Goal: Task Accomplishment & Management: Manage account settings

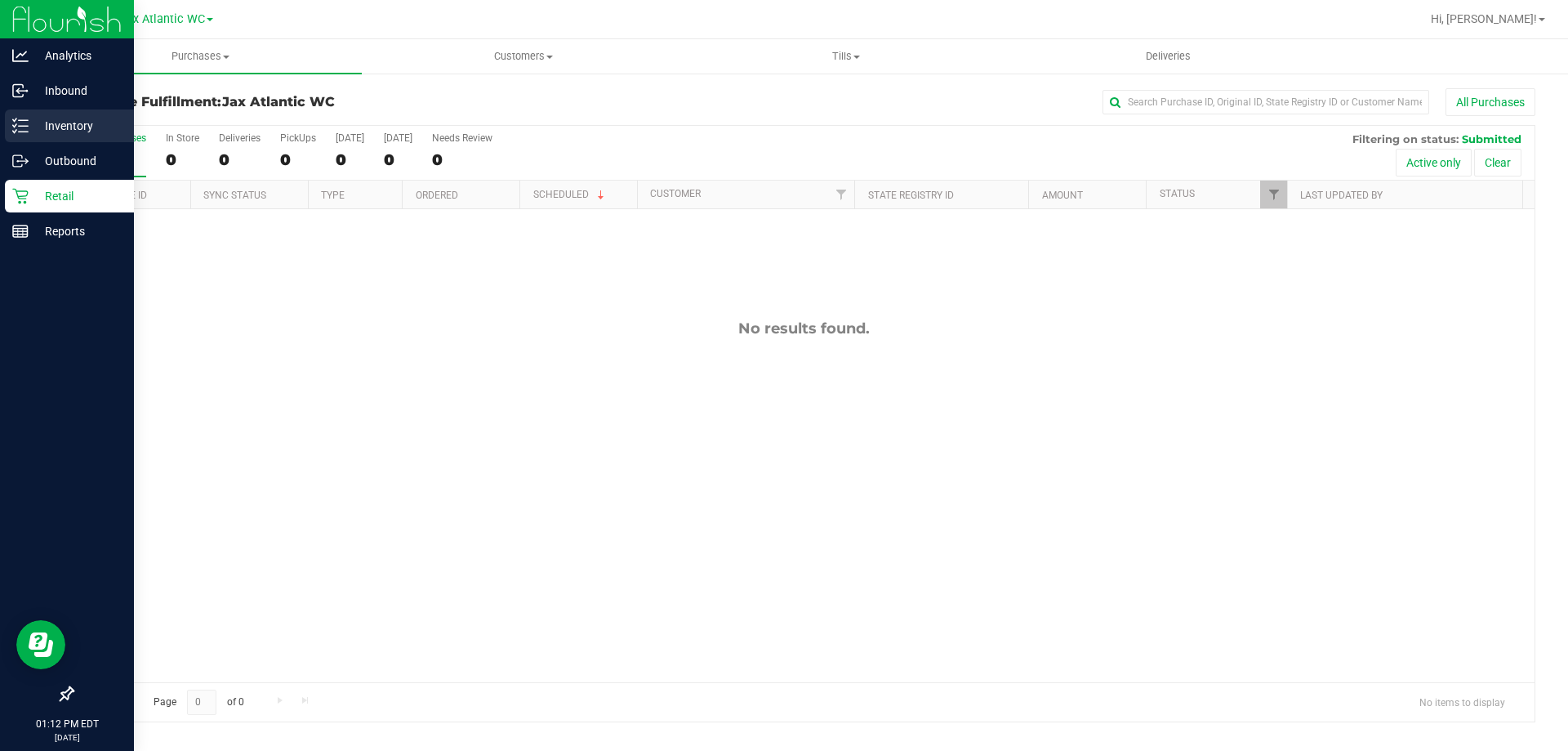
click at [27, 124] on icon at bounding box center [21, 125] width 17 height 17
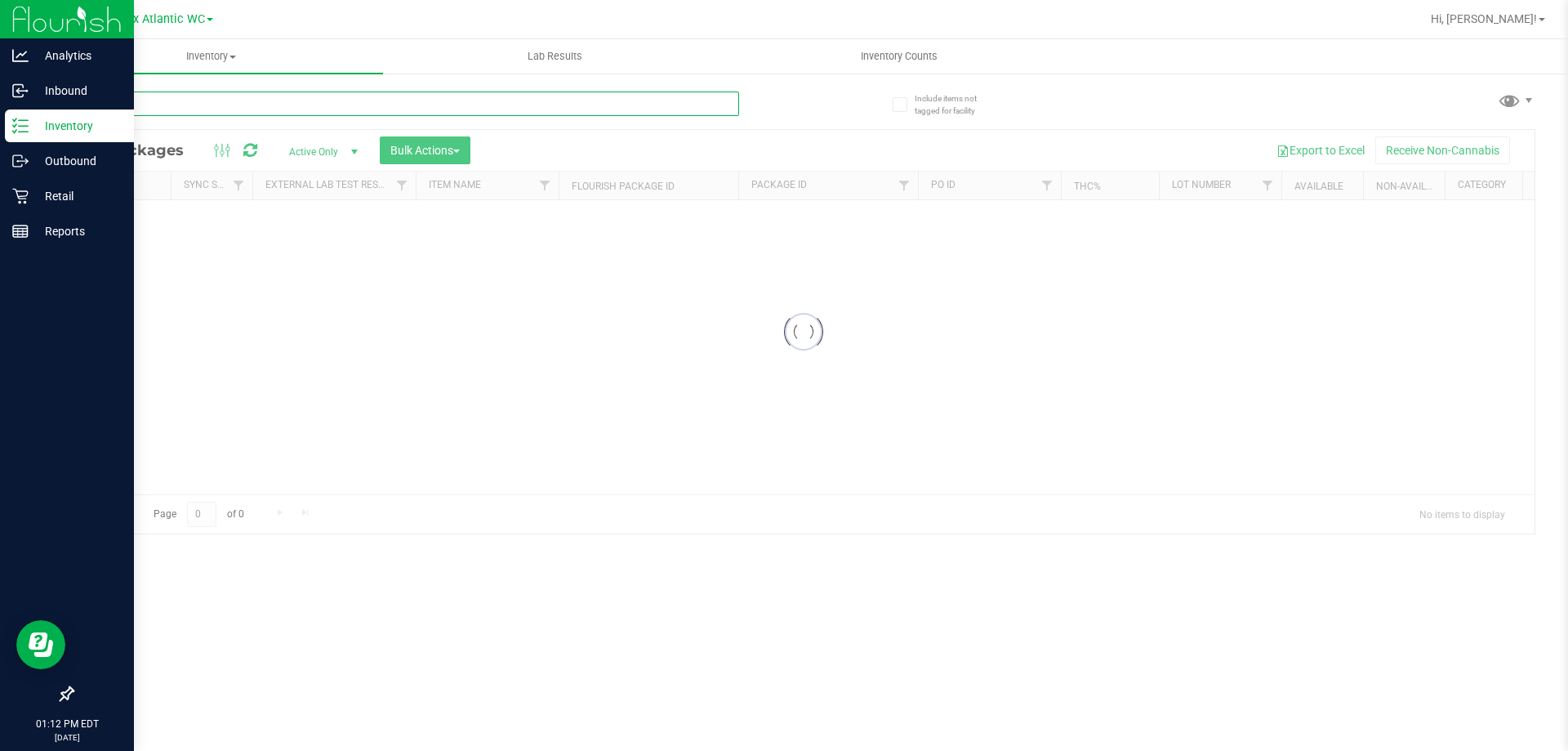
click at [343, 111] on input "text" at bounding box center [405, 103] width 667 height 25
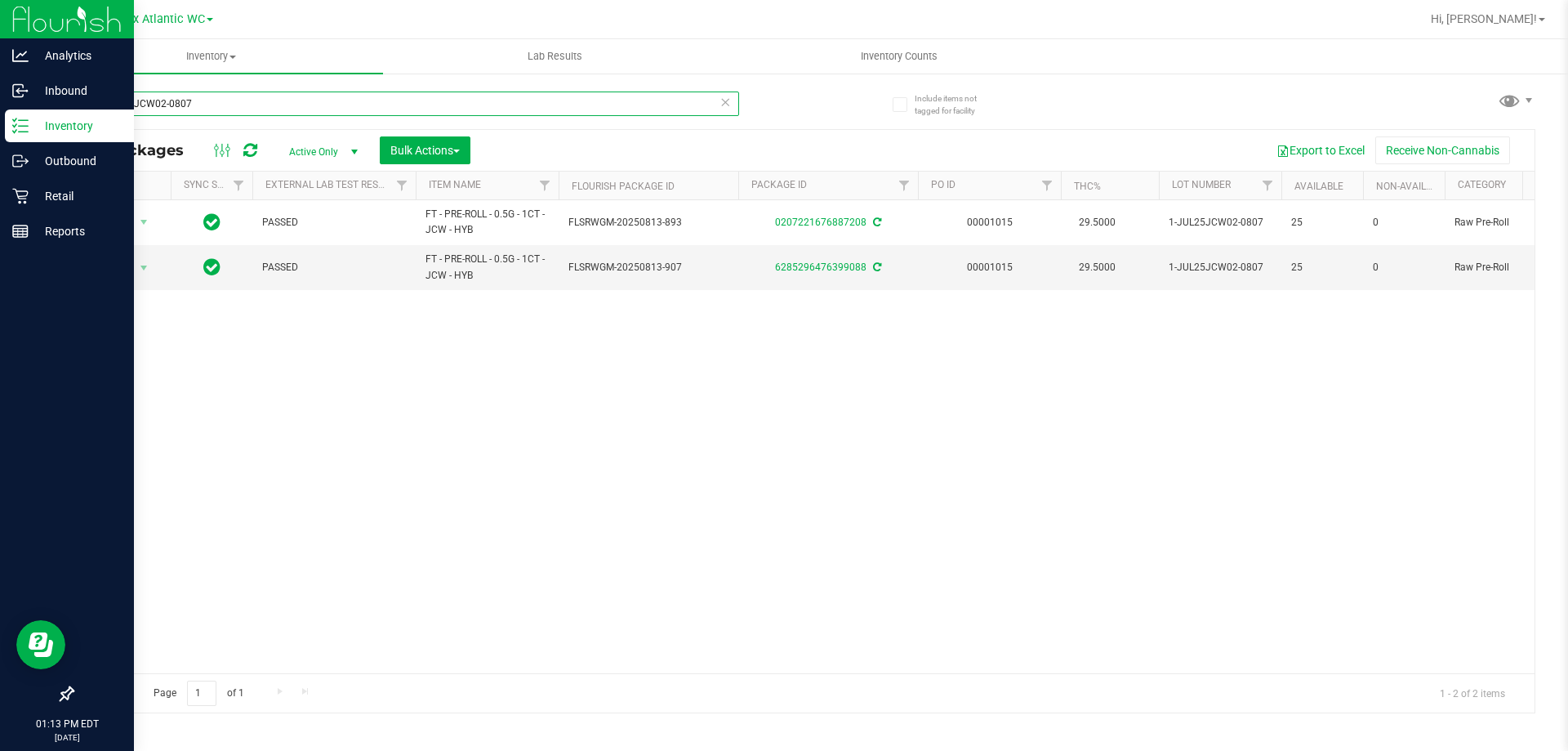
type input "1-JUL25JCW02-0807"
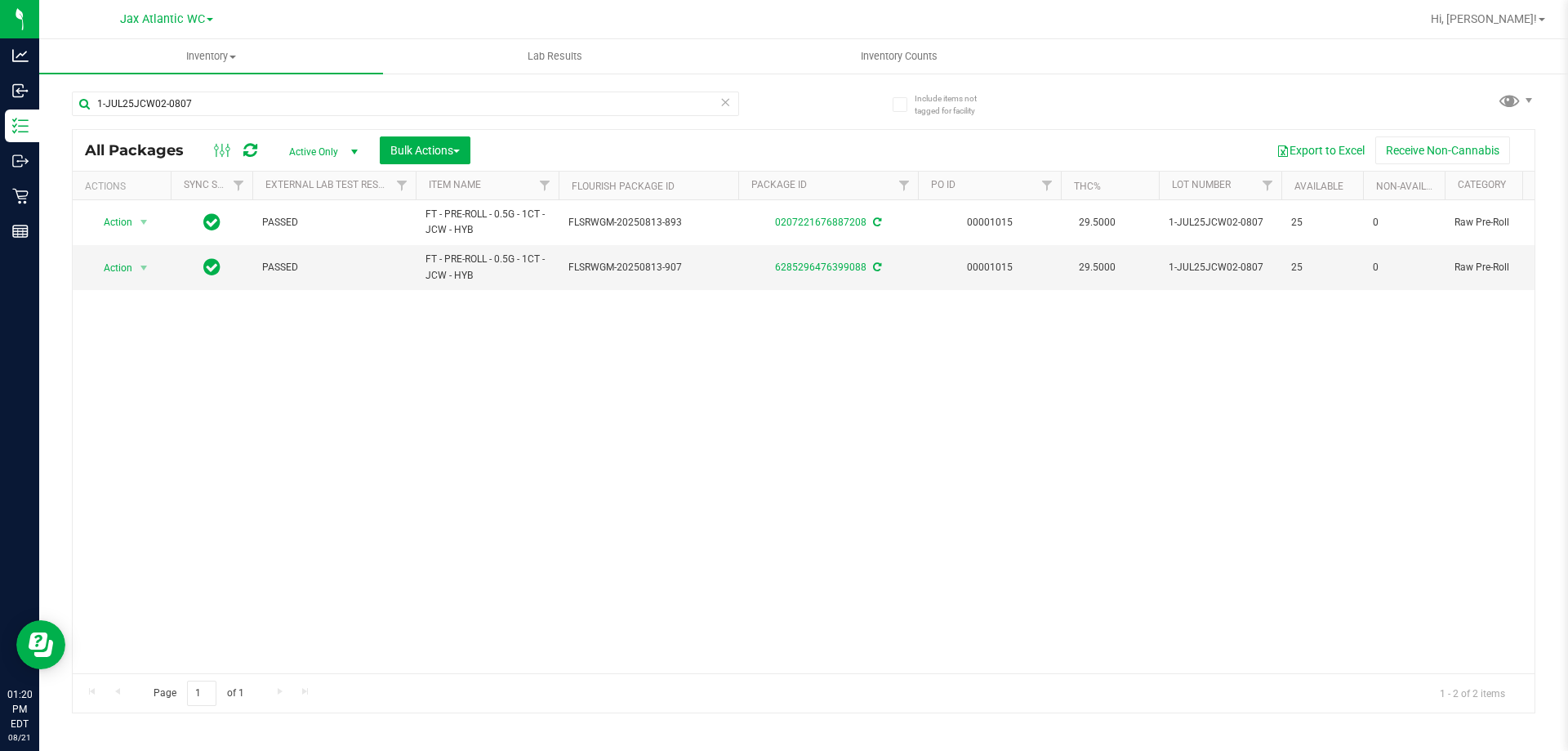
drag, startPoint x: 60, startPoint y: 204, endPoint x: 440, endPoint y: 434, distance: 444.2
click at [440, 434] on div "Action Action Adjust qty Create package Edit attributes Global inventory Locate…" at bounding box center [804, 436] width 1462 height 474
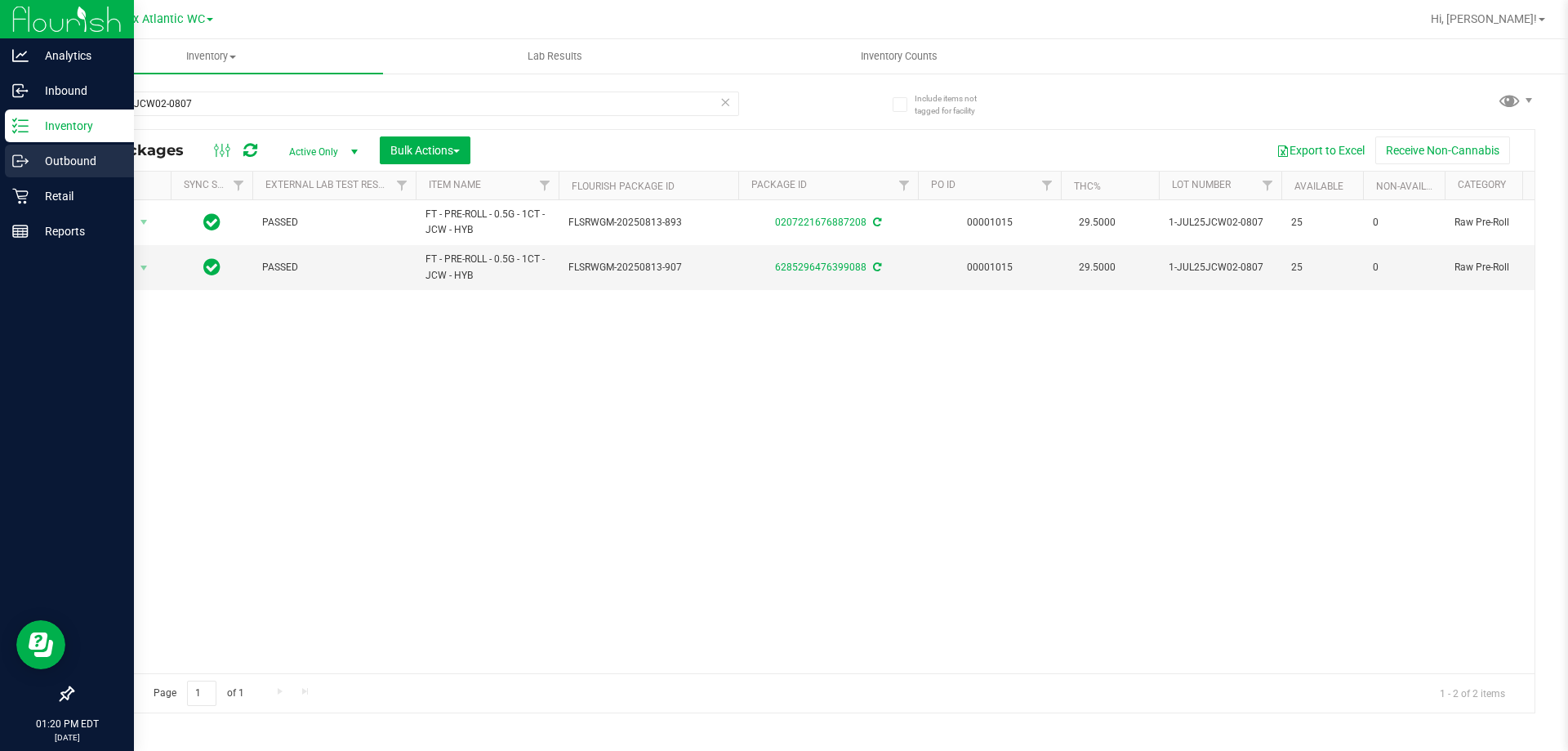
click at [36, 177] on link "Outbound" at bounding box center [67, 163] width 134 height 35
click at [38, 189] on p "Retail" at bounding box center [77, 196] width 98 height 20
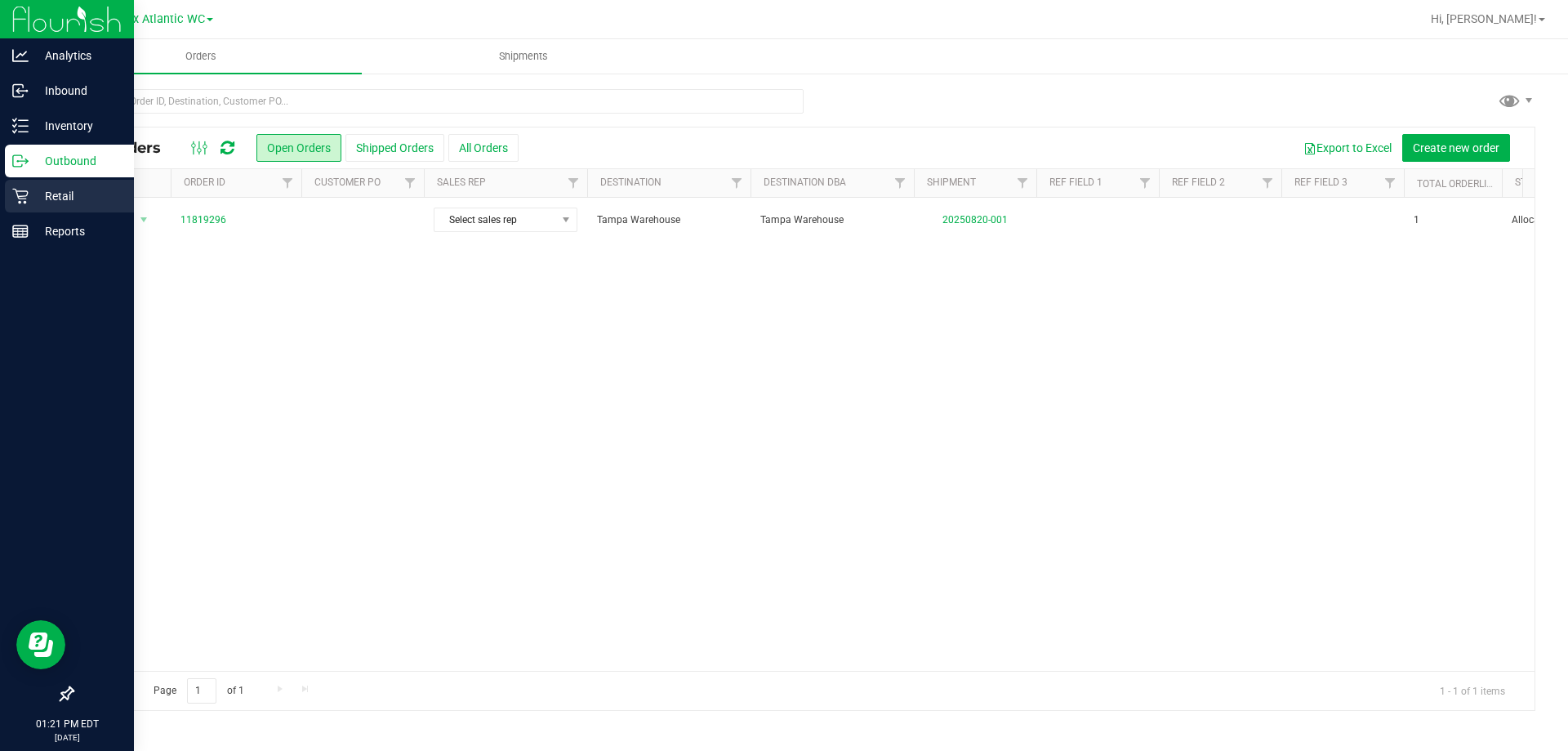
click at [38, 189] on p "Retail" at bounding box center [77, 196] width 98 height 20
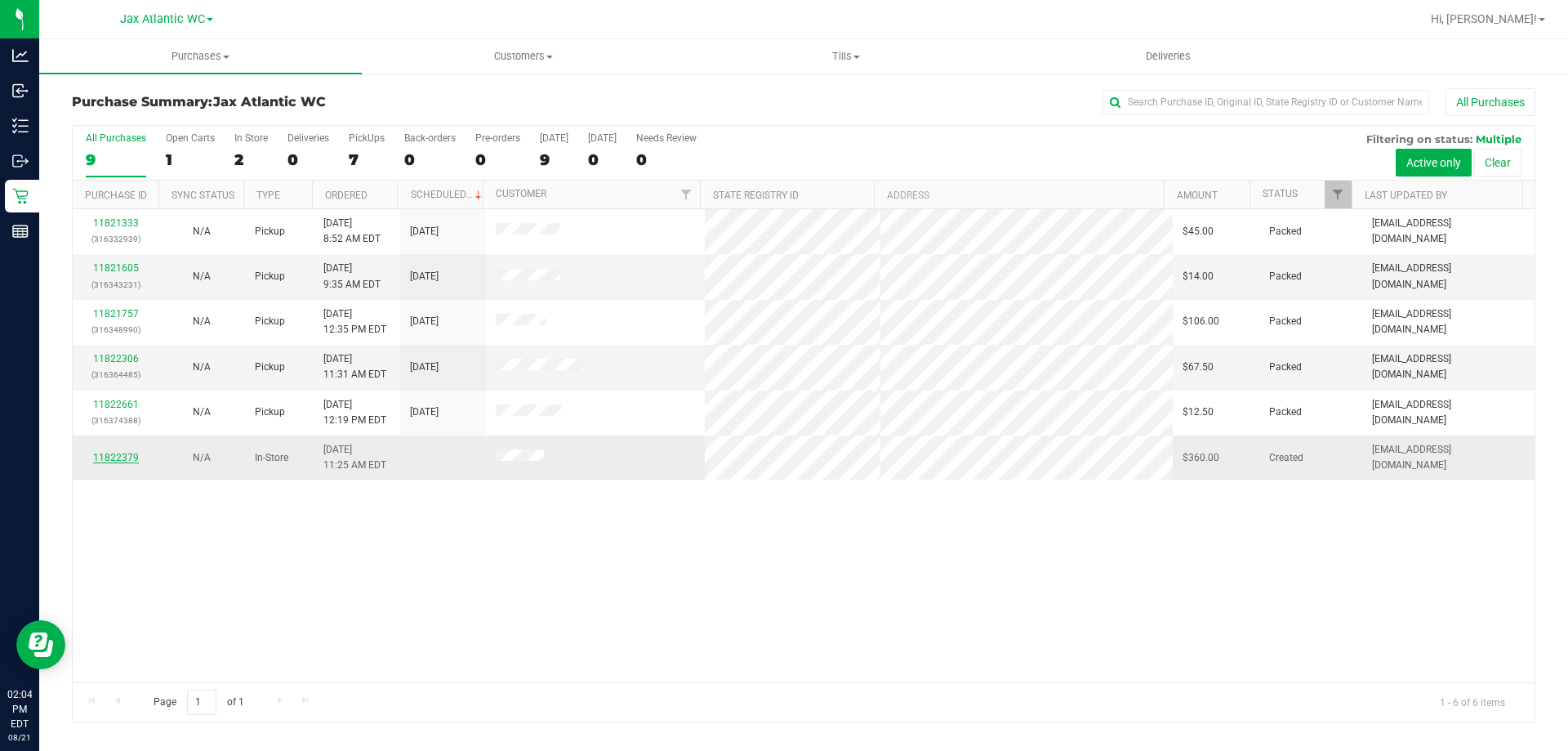
click at [125, 452] on link "11822379" at bounding box center [116, 458] width 46 height 12
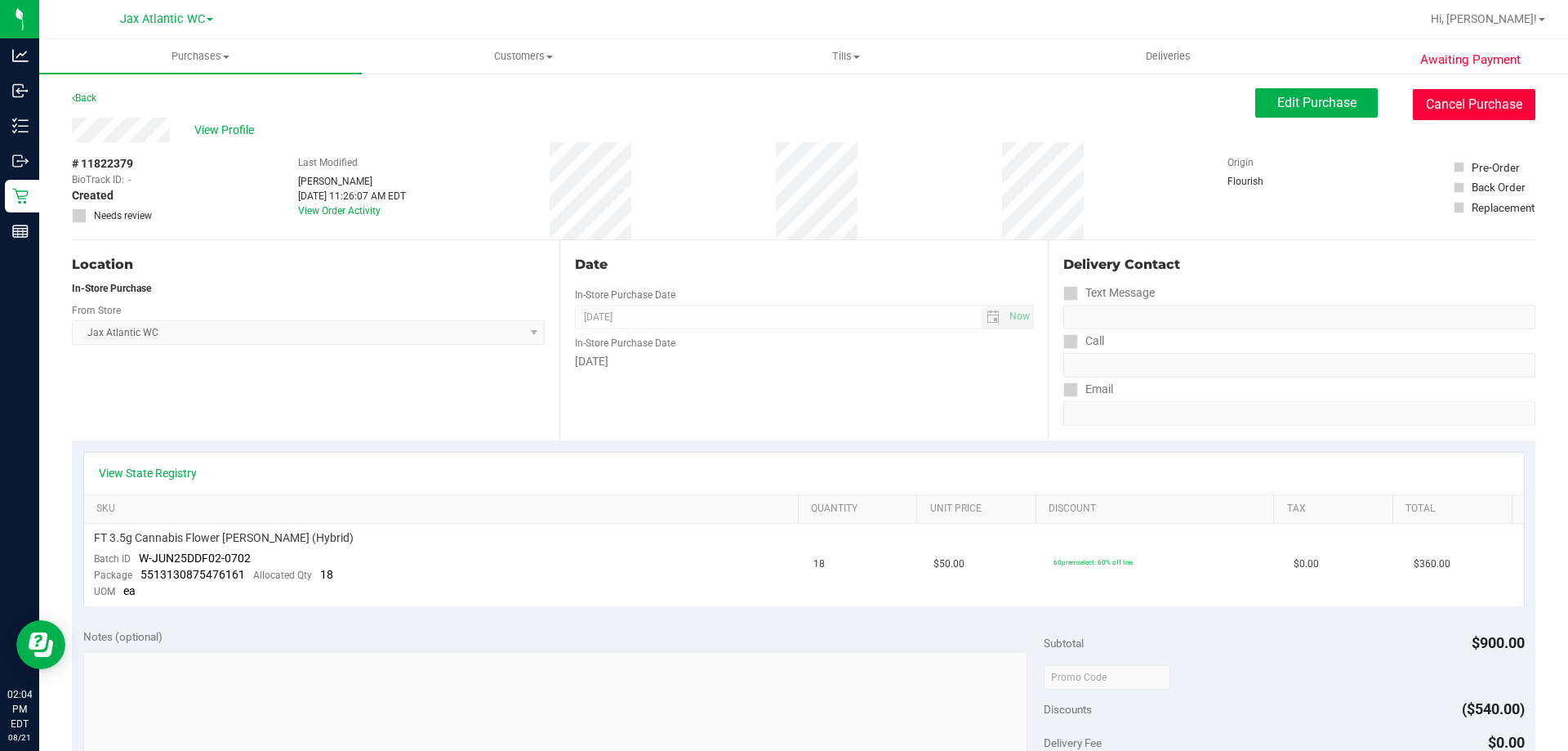
click at [1469, 108] on button "Cancel Purchase" at bounding box center [1474, 105] width 122 height 31
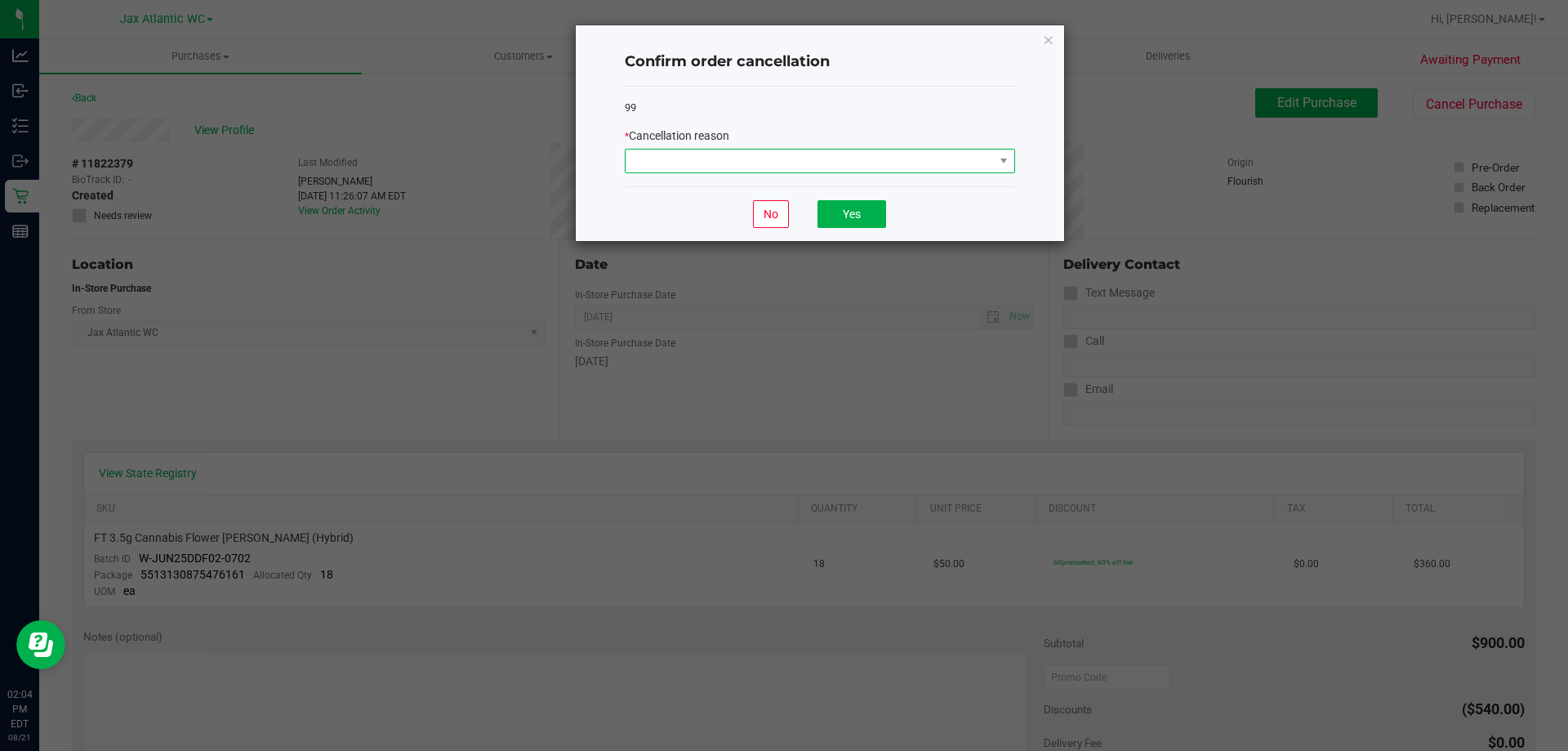
click at [801, 165] on span at bounding box center [809, 161] width 368 height 23
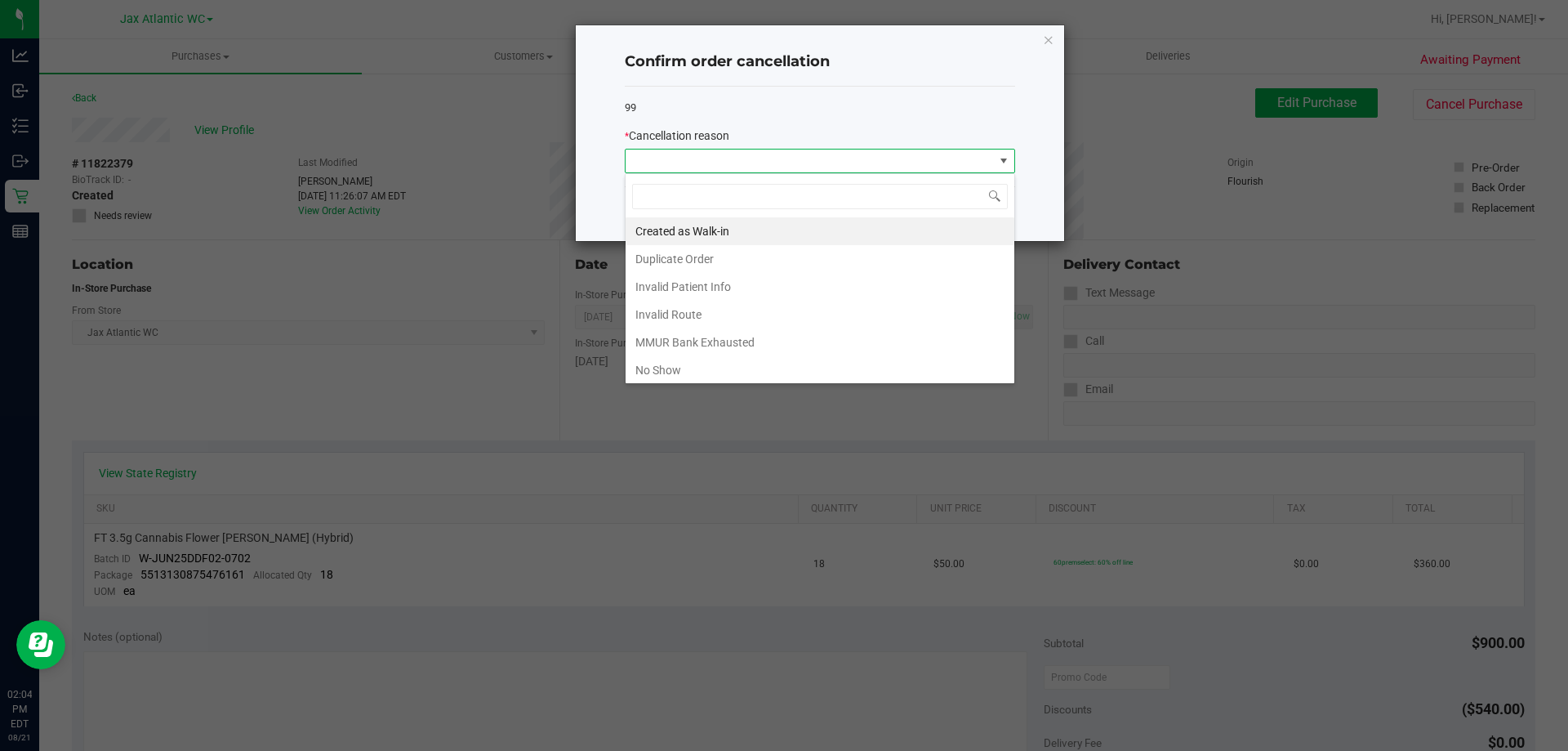
scroll to position [25, 390]
click at [1097, 142] on ngb-modal-window "Confirm order cancellation 99 * Cancellation reason No Yes" at bounding box center [790, 376] width 1581 height 751
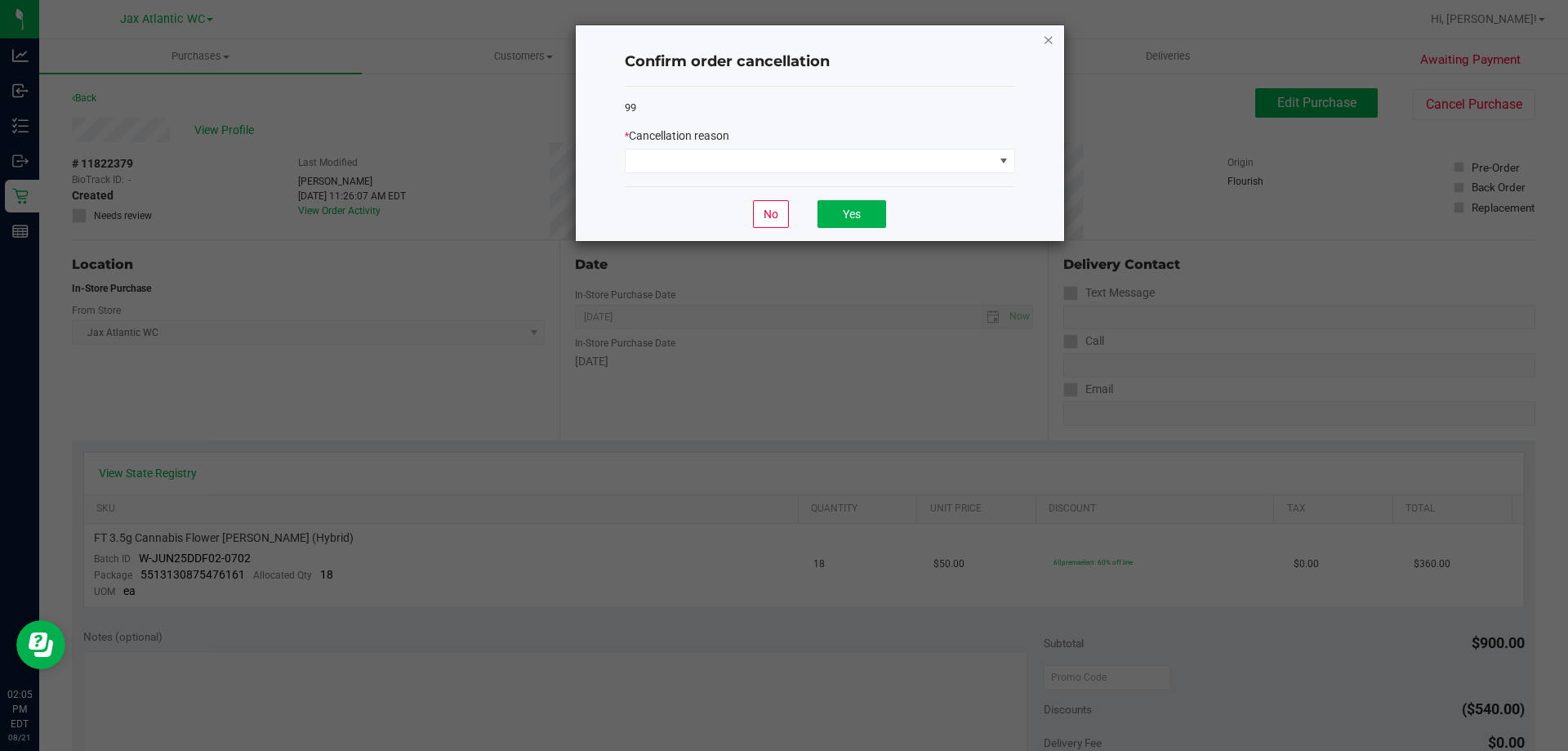
click at [1043, 42] on icon "Close" at bounding box center [1049, 39] width 12 height 20
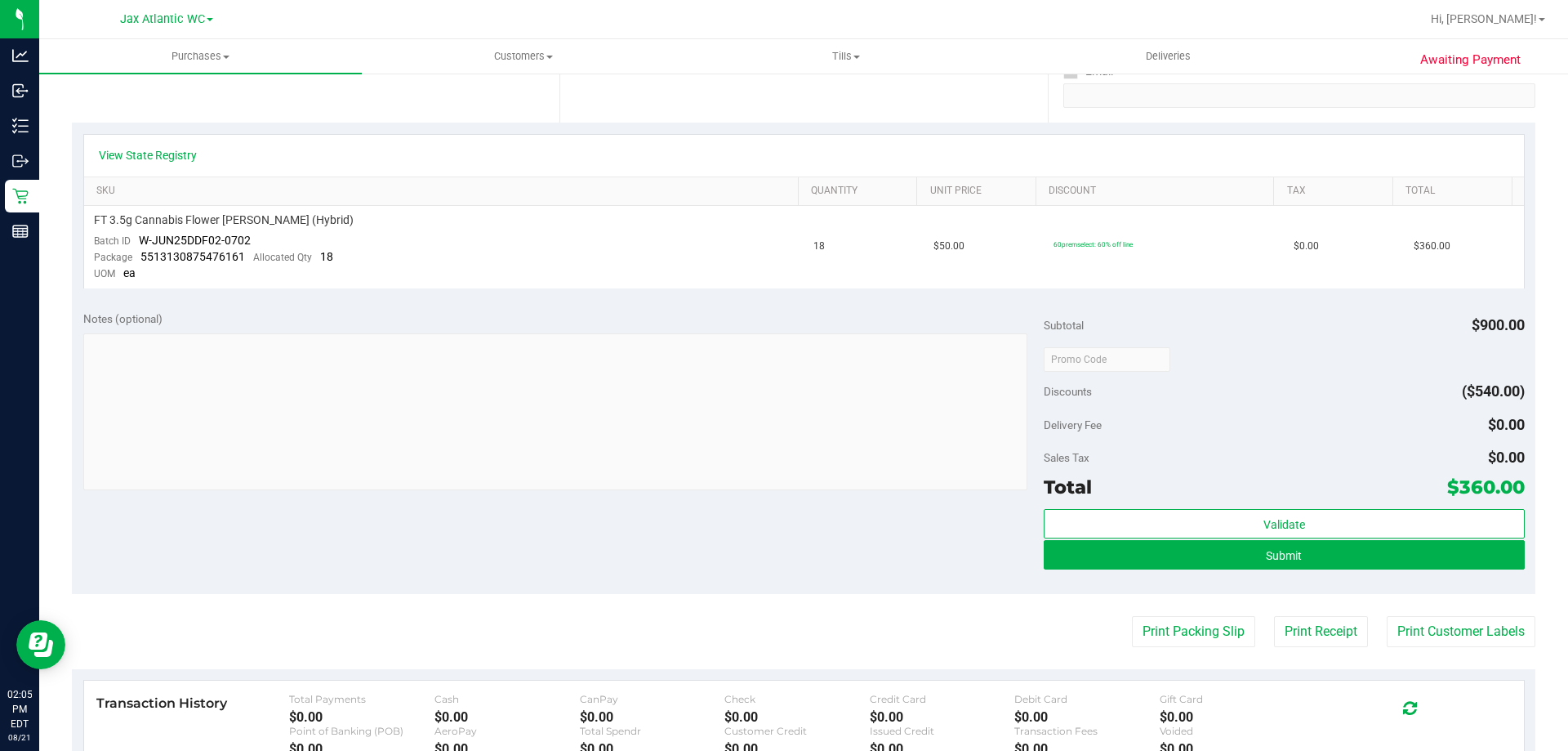
scroll to position [326, 0]
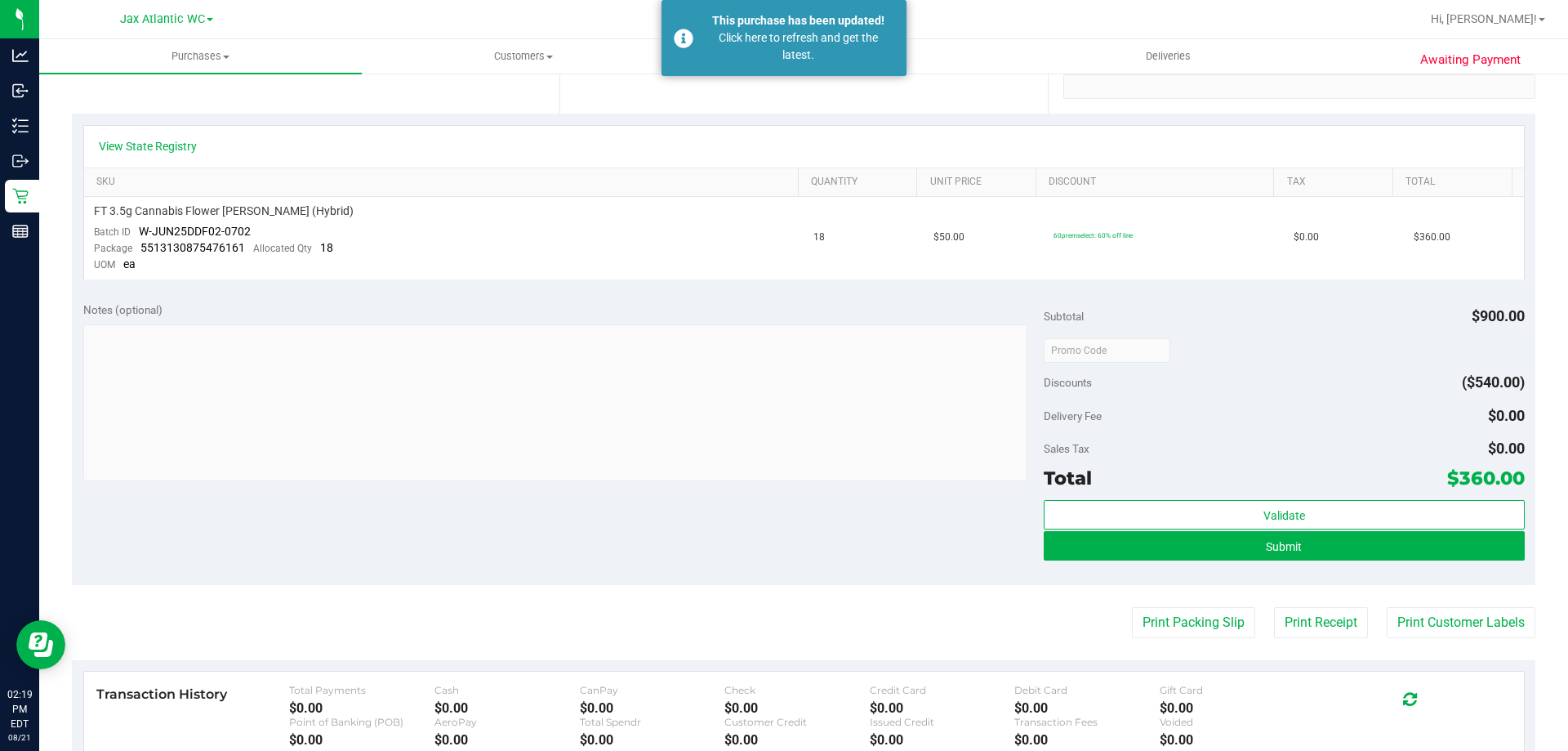
click at [1098, 31] on div at bounding box center [856, 19] width 1128 height 32
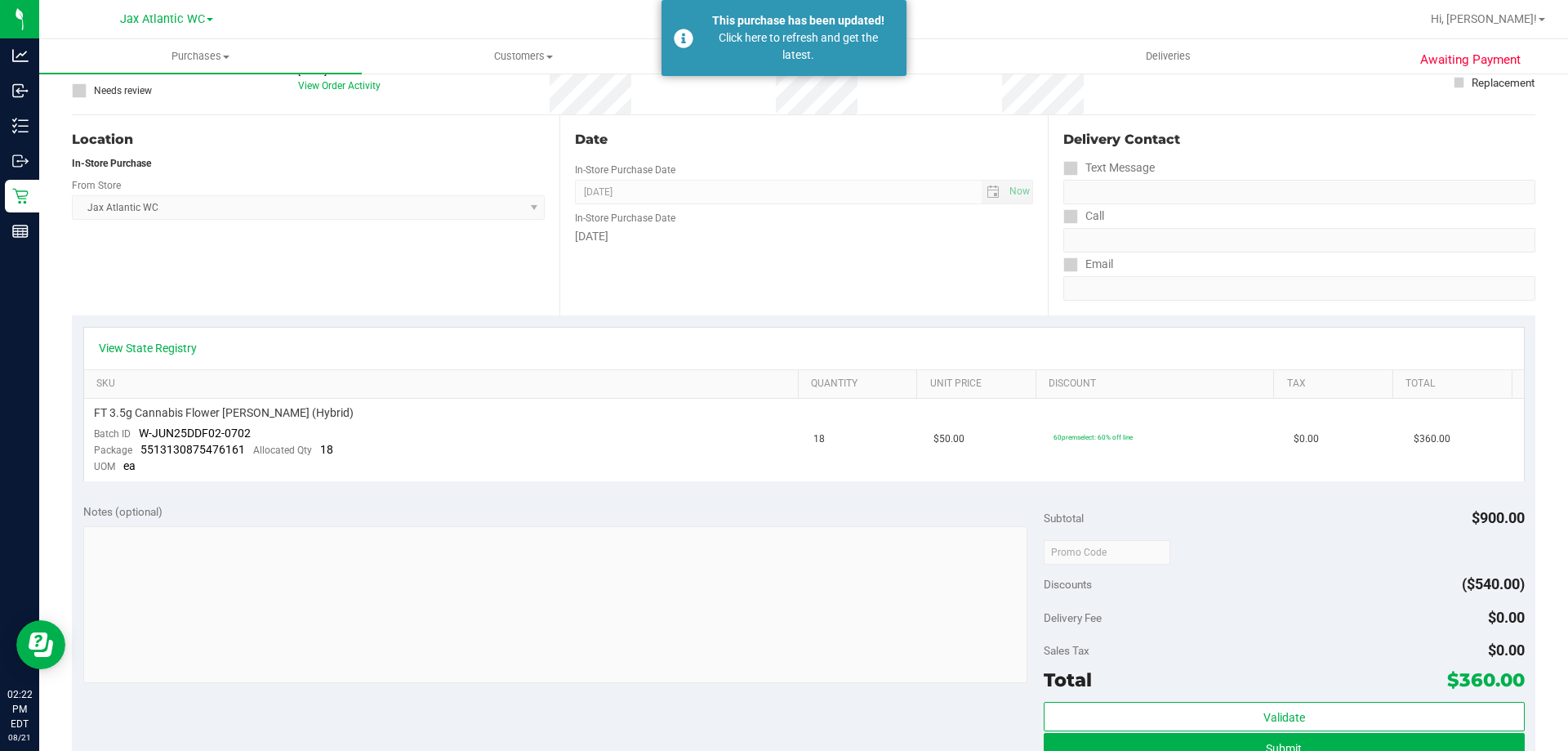
scroll to position [0, 0]
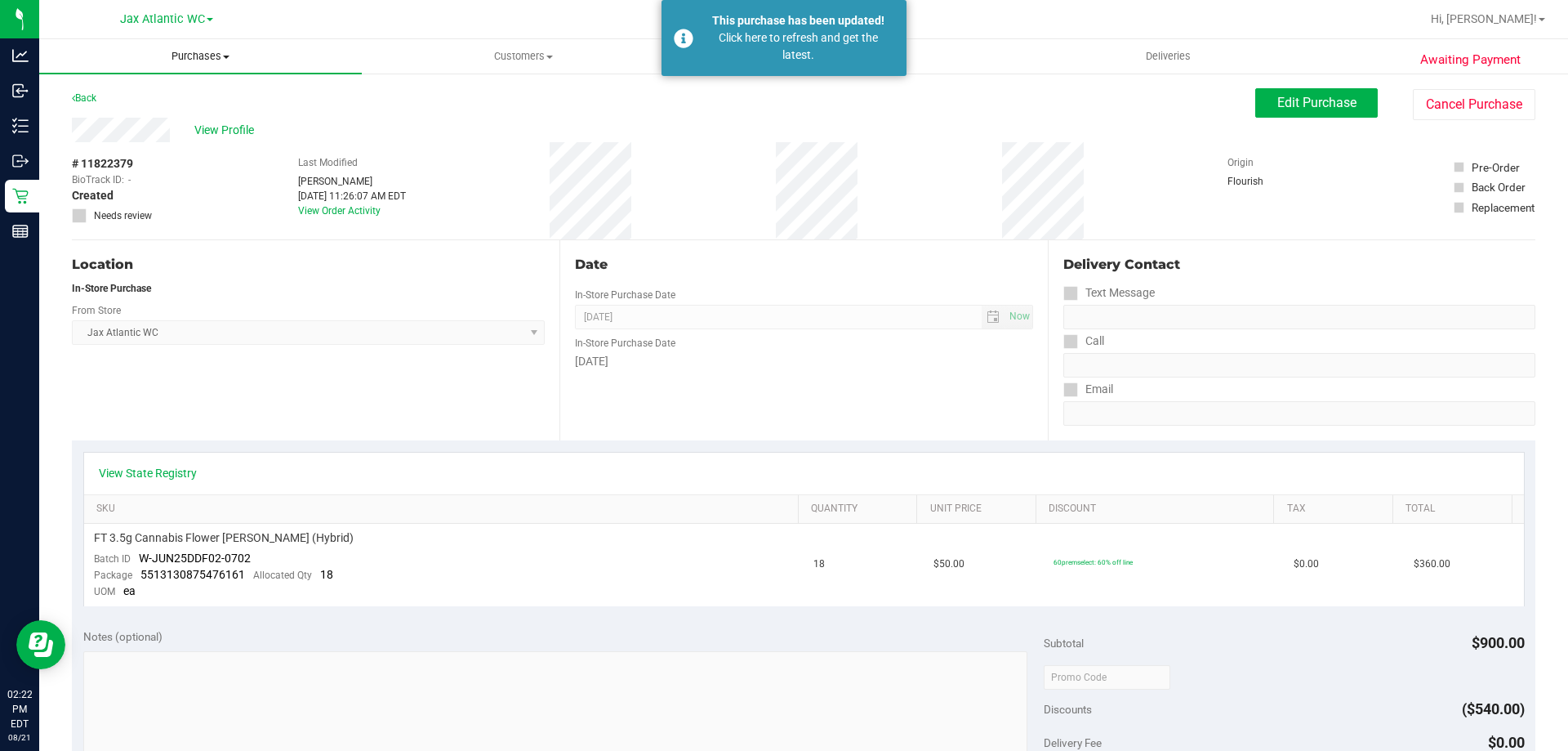
click at [210, 50] on span "Purchases" at bounding box center [200, 56] width 322 height 15
click at [106, 111] on span "Fulfillment" at bounding box center [89, 118] width 101 height 14
